Goal: Transaction & Acquisition: Complete application form

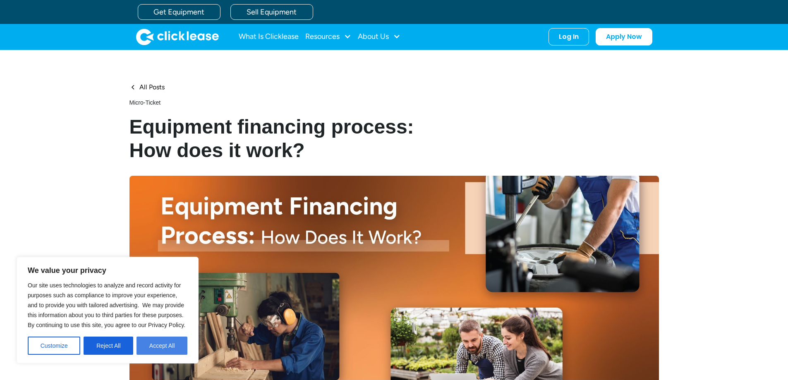
click at [151, 349] on button "Accept All" at bounding box center [162, 346] width 51 height 18
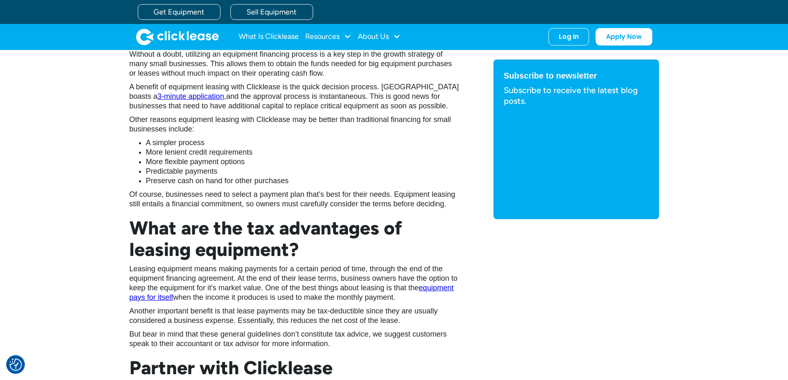
scroll to position [1283, 0]
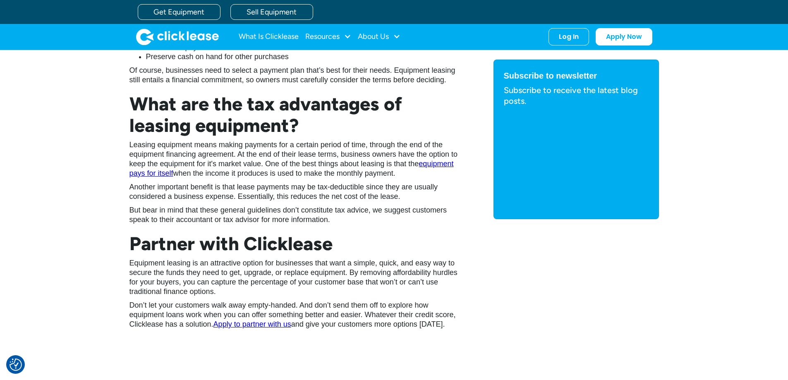
click at [253, 326] on link "Apply to partner with us" at bounding box center [253, 324] width 78 height 8
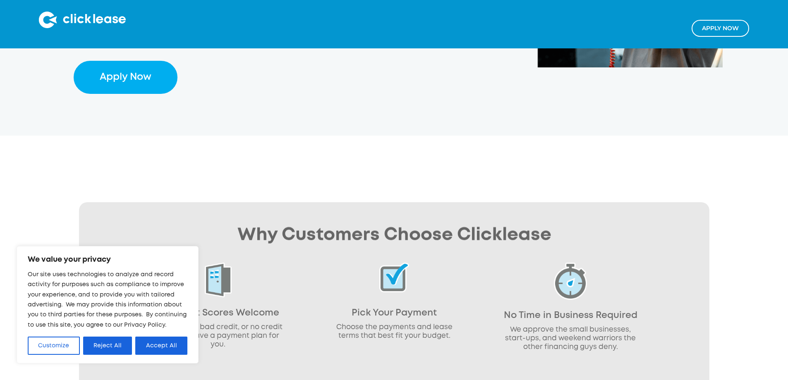
scroll to position [372, 0]
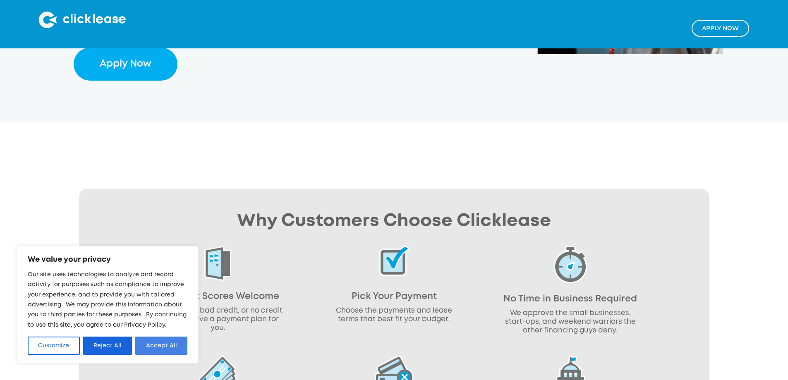
click at [155, 345] on button "Accept All" at bounding box center [161, 346] width 52 height 18
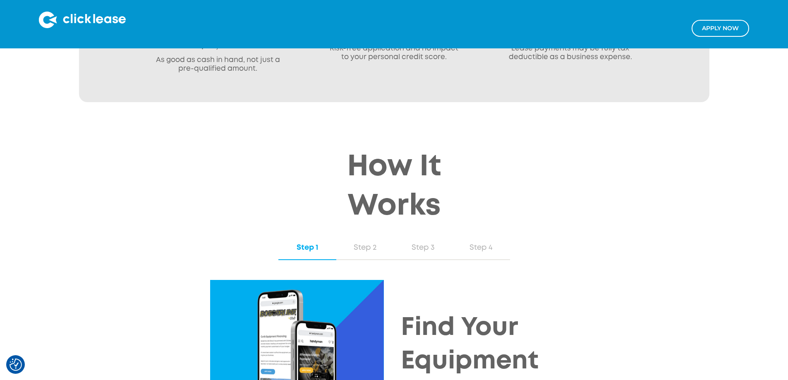
scroll to position [745, 0]
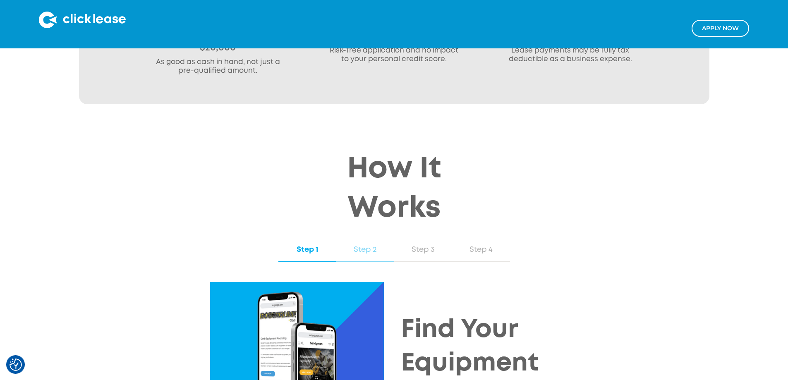
click at [372, 245] on div "Step 2" at bounding box center [365, 250] width 41 height 11
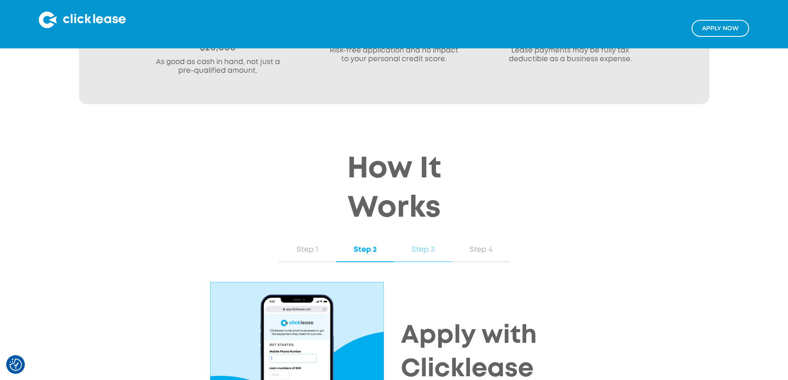
click at [413, 245] on div "Step 3" at bounding box center [423, 250] width 41 height 11
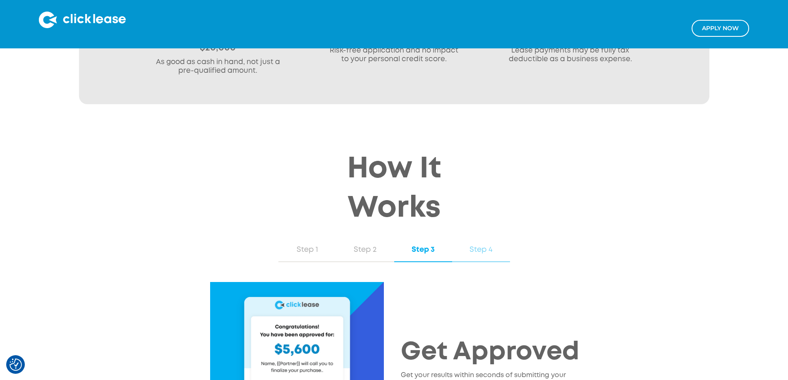
click at [475, 245] on div "Step 4" at bounding box center [481, 250] width 41 height 11
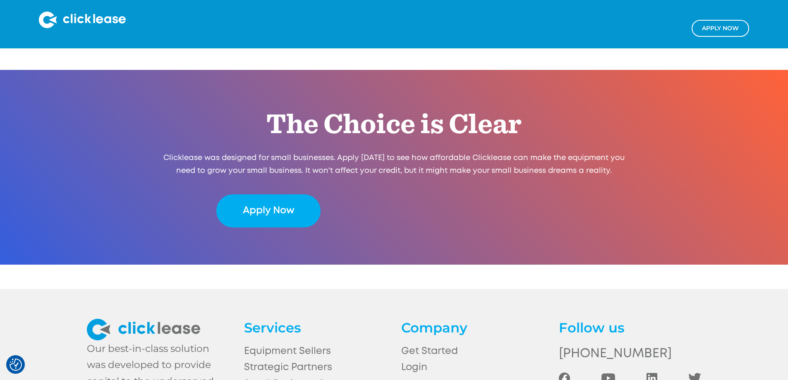
scroll to position [1660, 0]
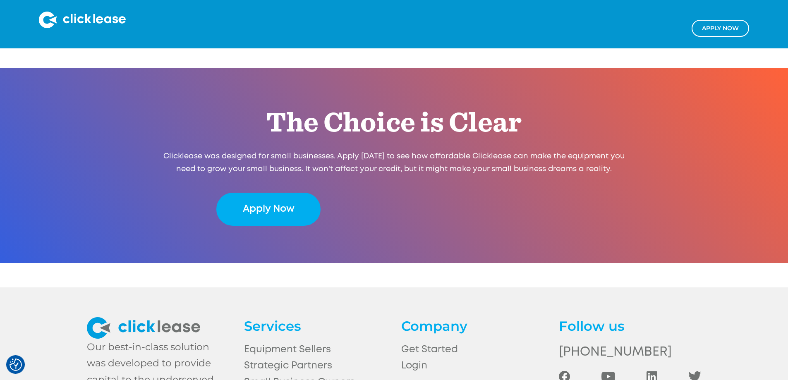
click at [434, 317] on h4 "Company" at bounding box center [472, 326] width 142 height 18
click at [272, 342] on link "Equipment Sellers" at bounding box center [315, 350] width 142 height 16
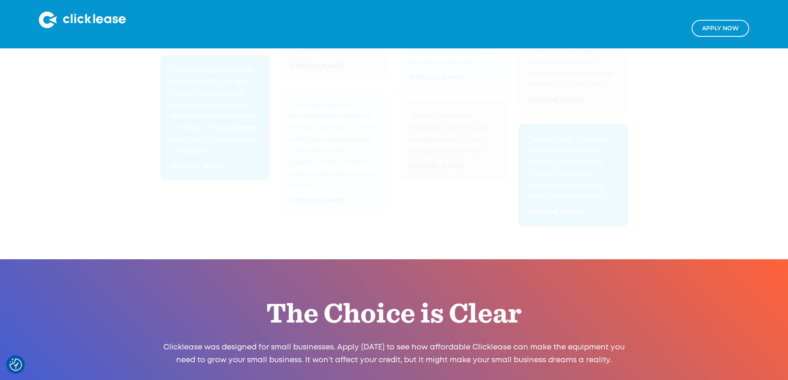
scroll to position [1453, 0]
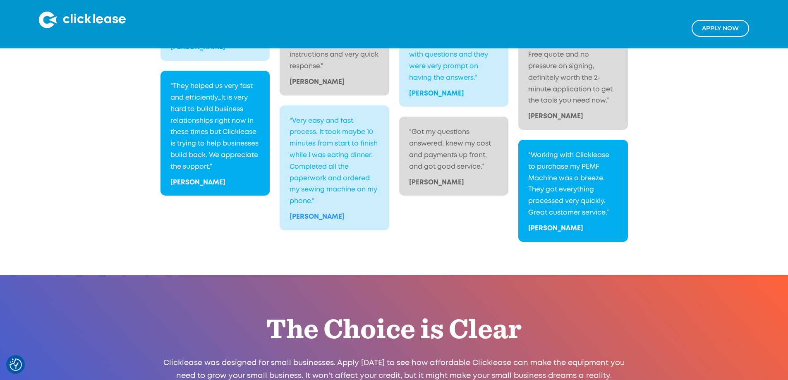
click at [746, 31] on link "Apply NOw" at bounding box center [721, 28] width 58 height 17
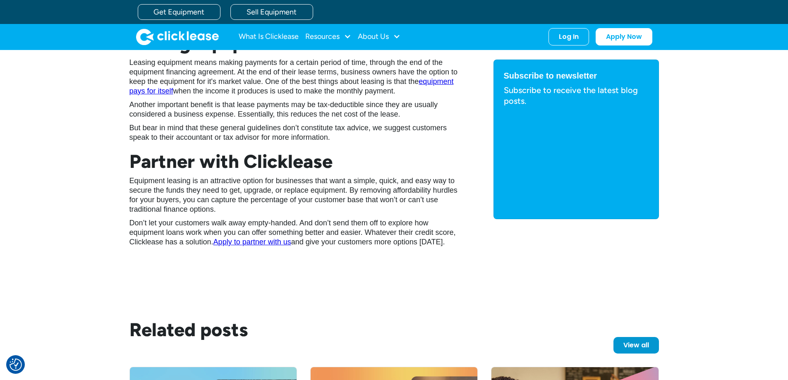
scroll to position [1366, 0]
click at [267, 241] on link "Apply to partner with us" at bounding box center [253, 242] width 78 height 8
